Goal: Navigation & Orientation: Go to known website

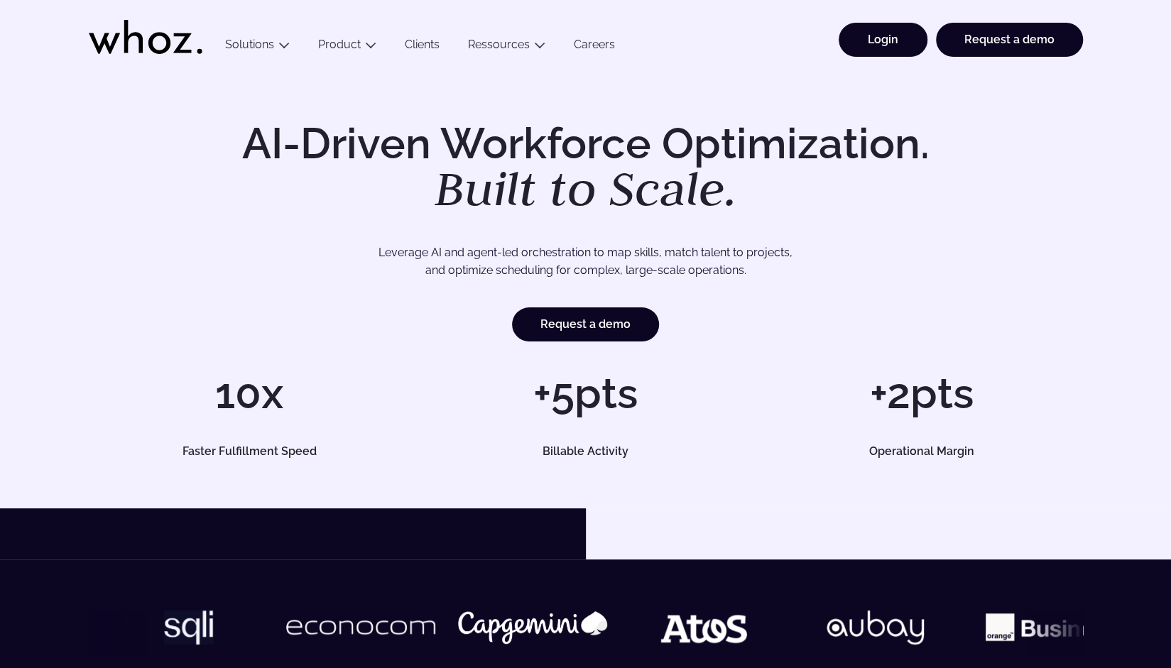
drag, startPoint x: 872, startPoint y: 36, endPoint x: 879, endPoint y: 38, distance: 7.2
click at [873, 36] on link "Login" at bounding box center [883, 40] width 89 height 34
